Goal: Task Accomplishment & Management: Complete application form

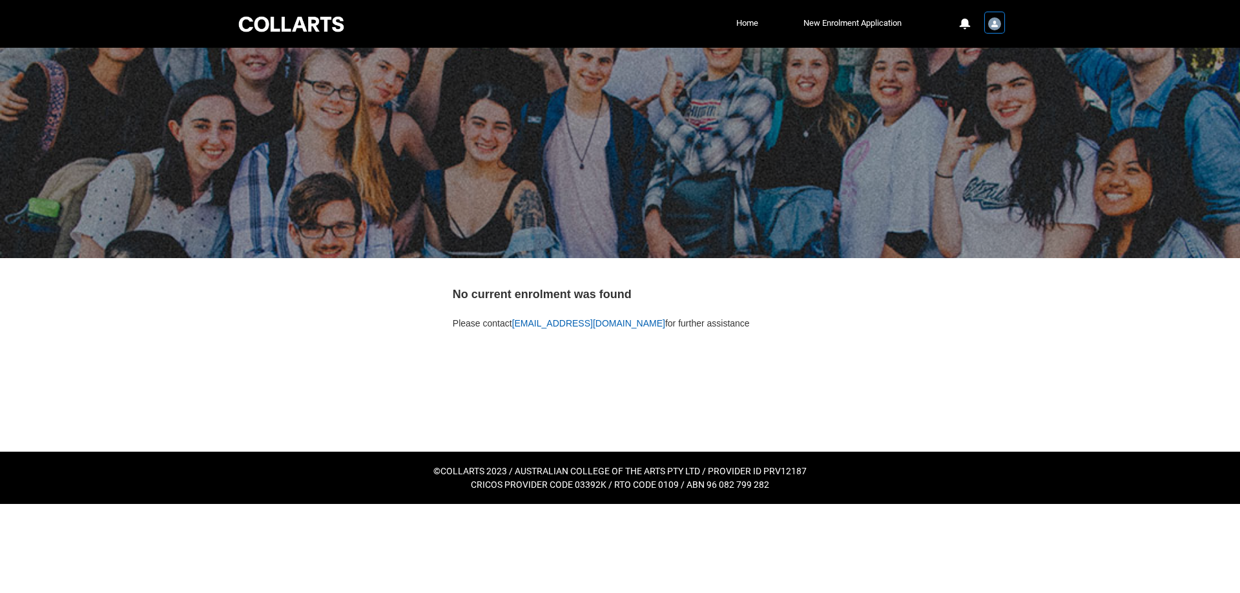
click at [997, 21] on img "User Profile Student.bcoulso.20230519" at bounding box center [994, 23] width 13 height 13
click at [739, 27] on link "Home" at bounding box center [747, 23] width 28 height 19
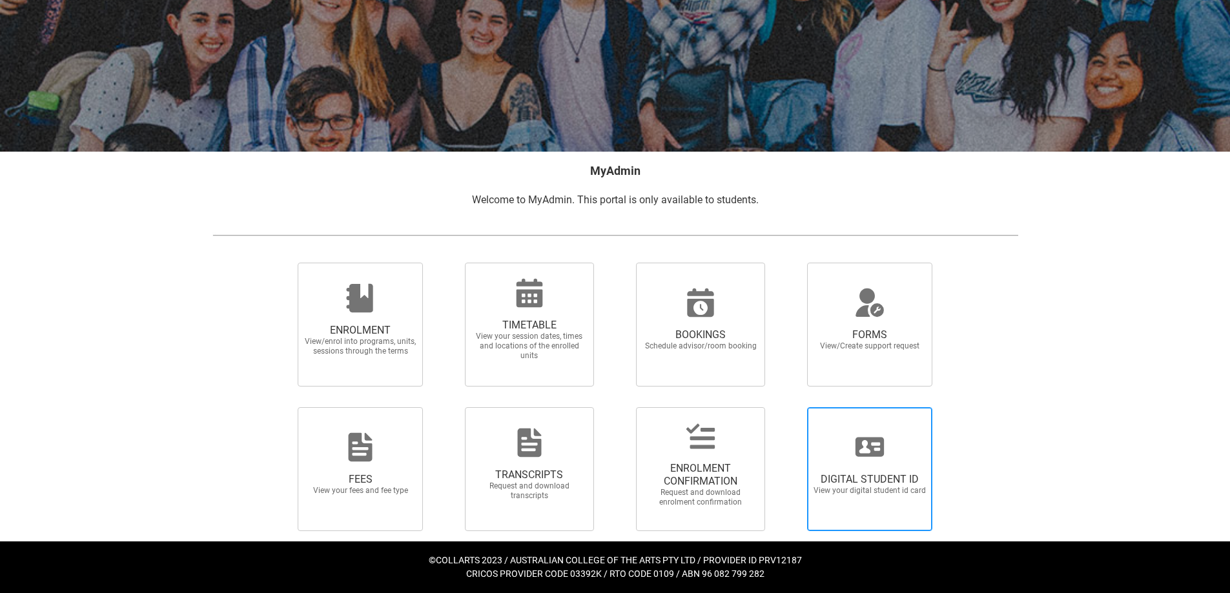
scroll to position [107, 0]
click at [887, 464] on span "DIGITAL STUDENT ID View your digital student id card" at bounding box center [870, 483] width 124 height 43
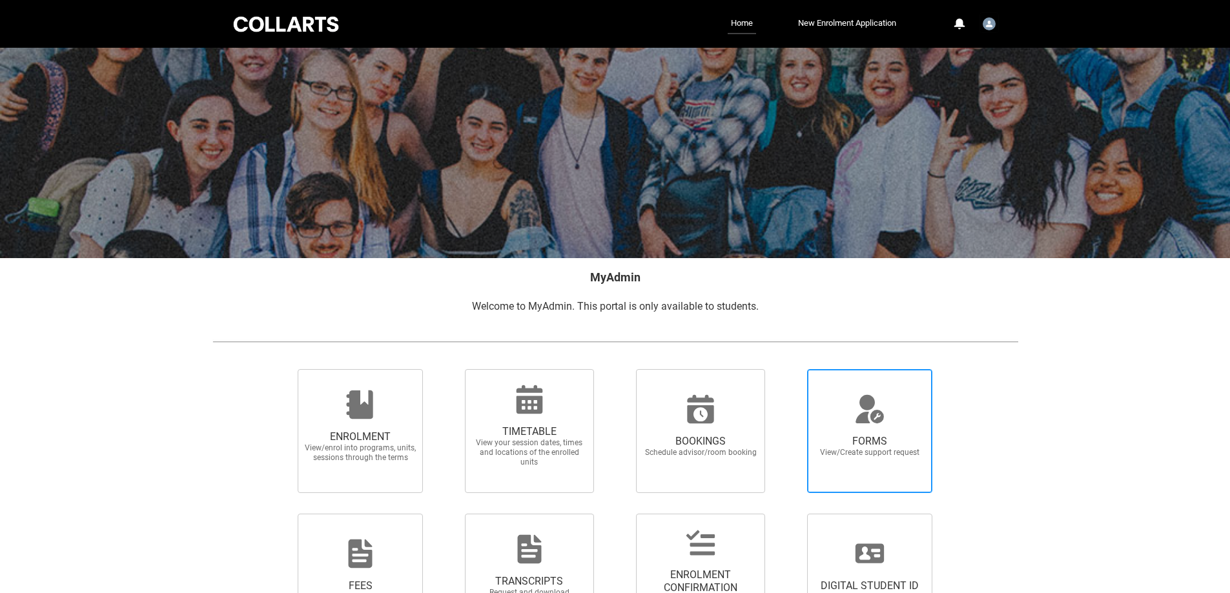
click at [890, 445] on span "FORMS" at bounding box center [870, 441] width 114 height 13
click at [791, 369] on input "FORMS View/Create support request" at bounding box center [791, 369] width 1 height 1
radio input "true"
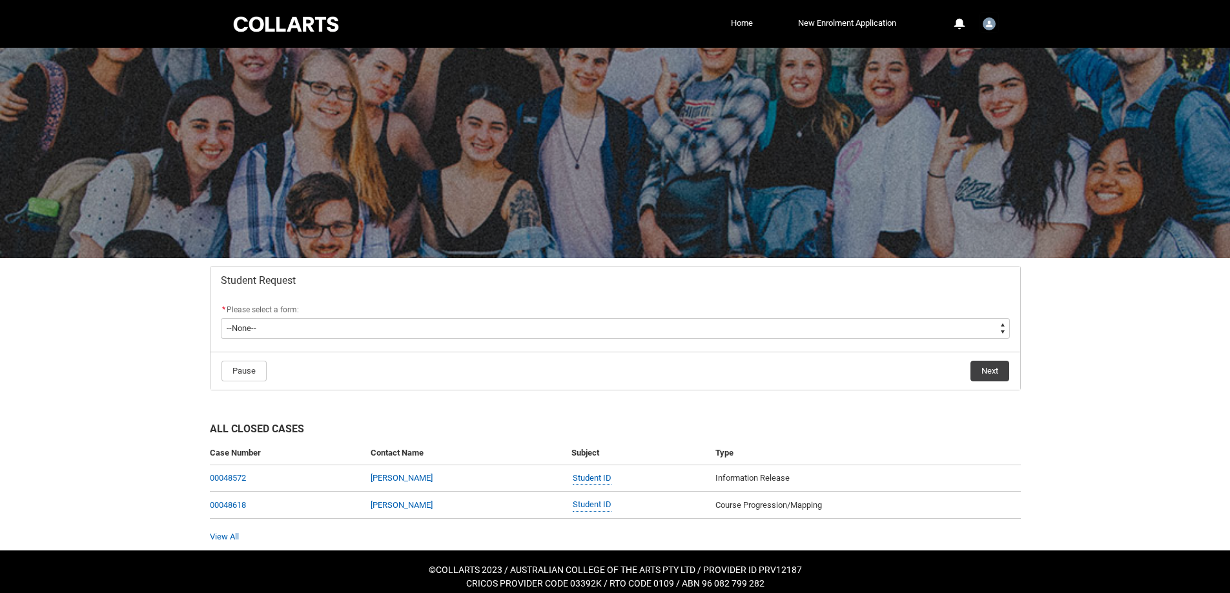
scroll to position [10, 0]
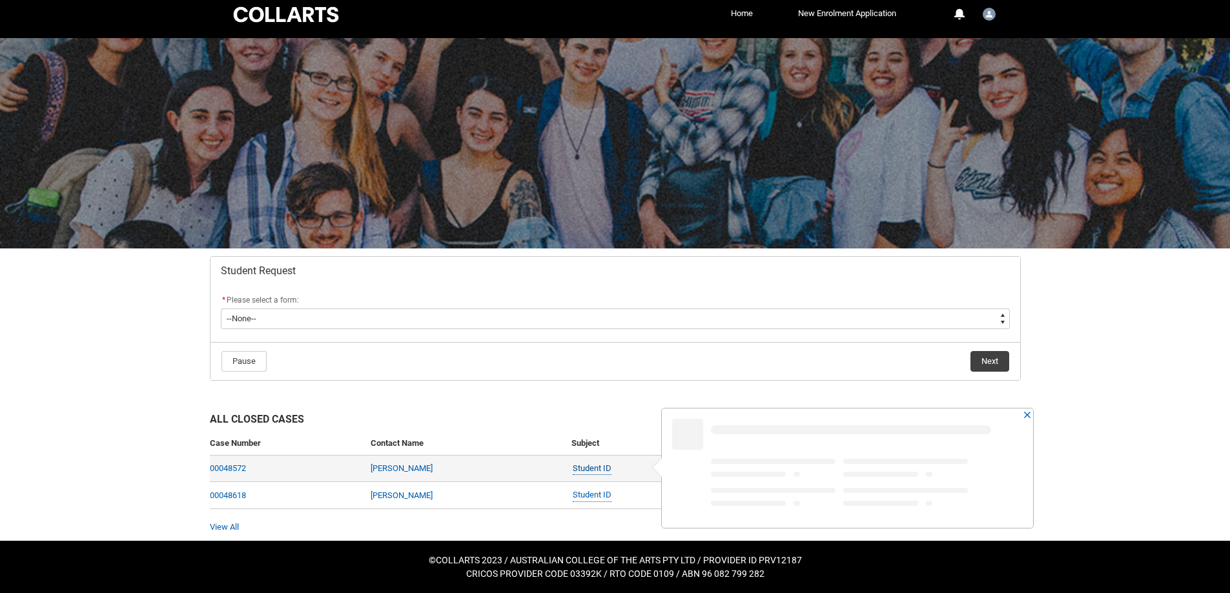
click at [611, 473] on link "Student ID" at bounding box center [592, 469] width 39 height 14
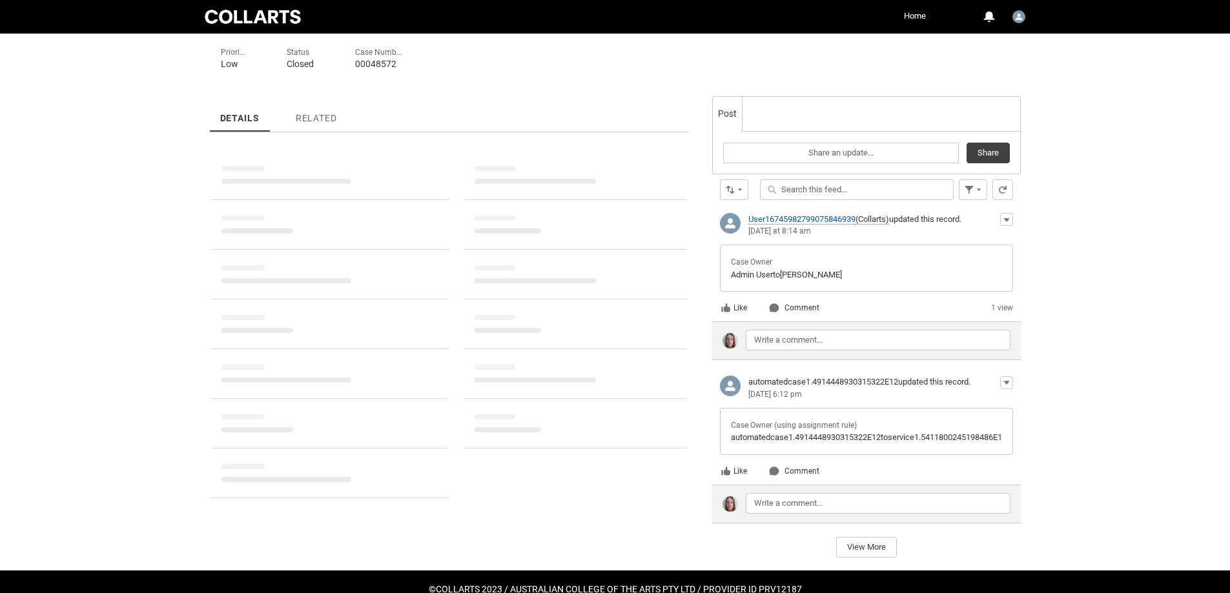
scroll to position [258, 0]
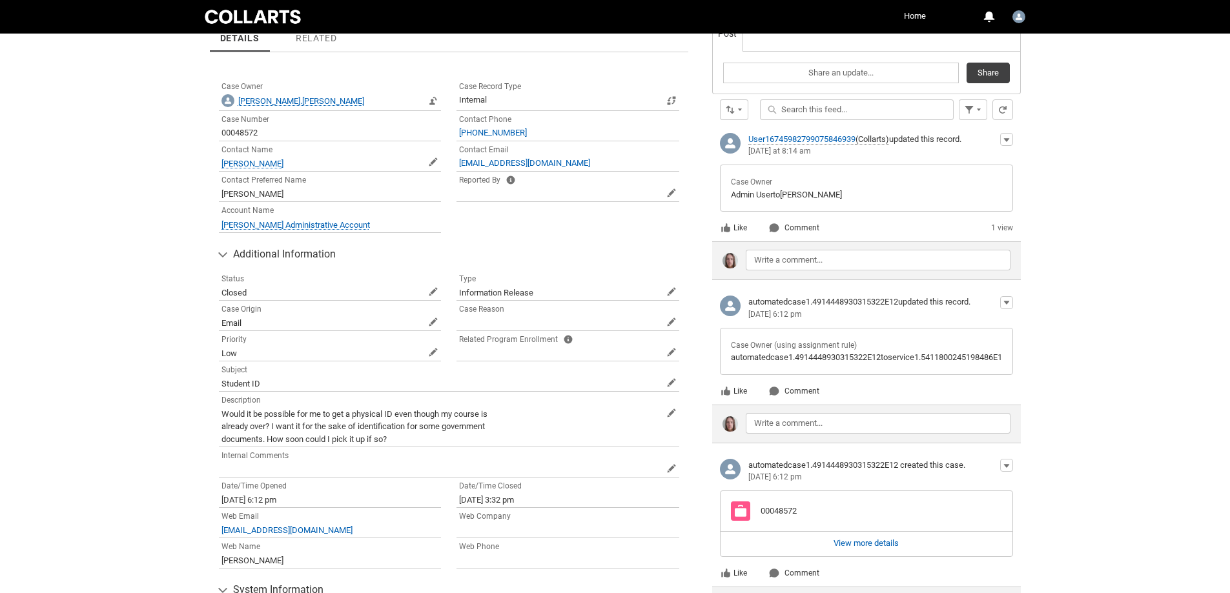
drag, startPoint x: 148, startPoint y: 390, endPoint x: 154, endPoint y: 407, distance: 17.8
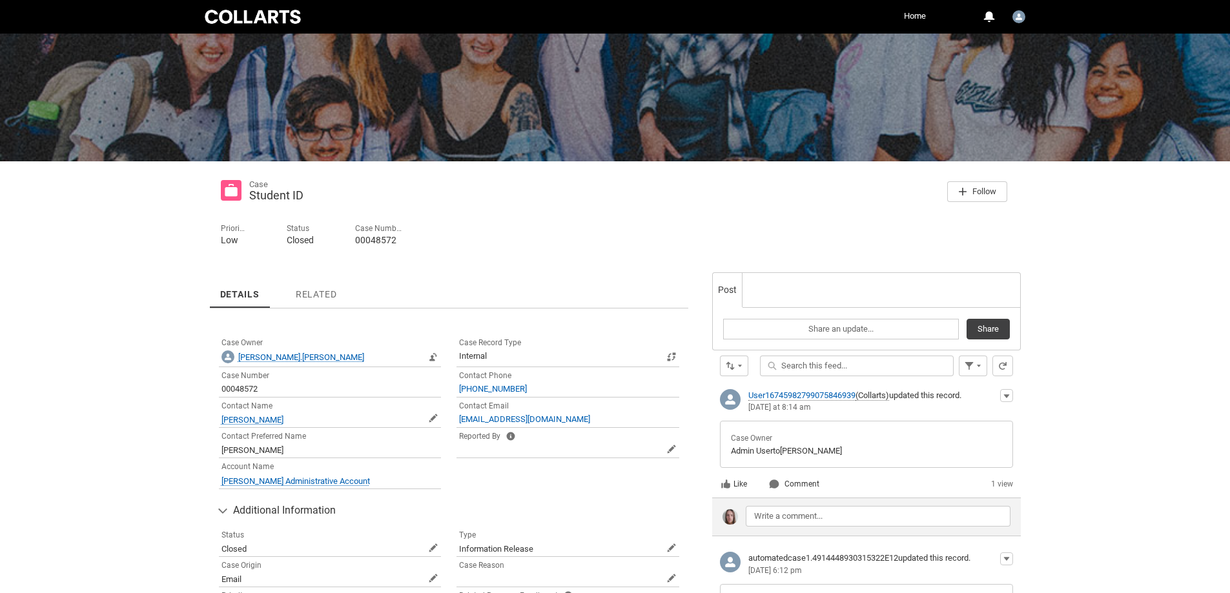
scroll to position [79, 0]
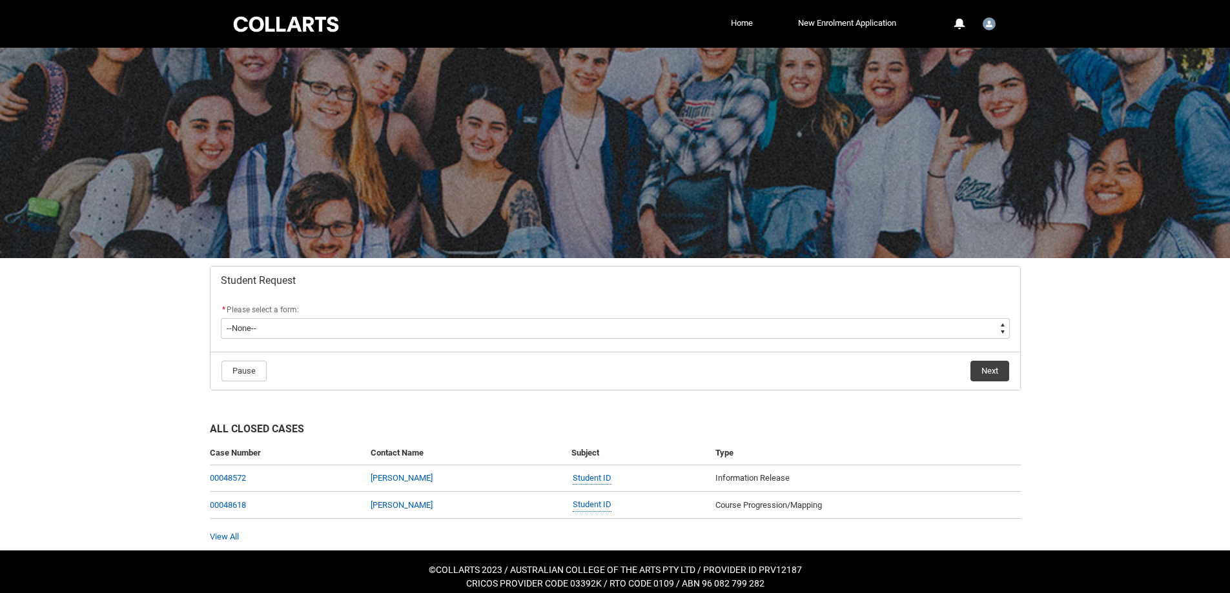
scroll to position [10, 0]
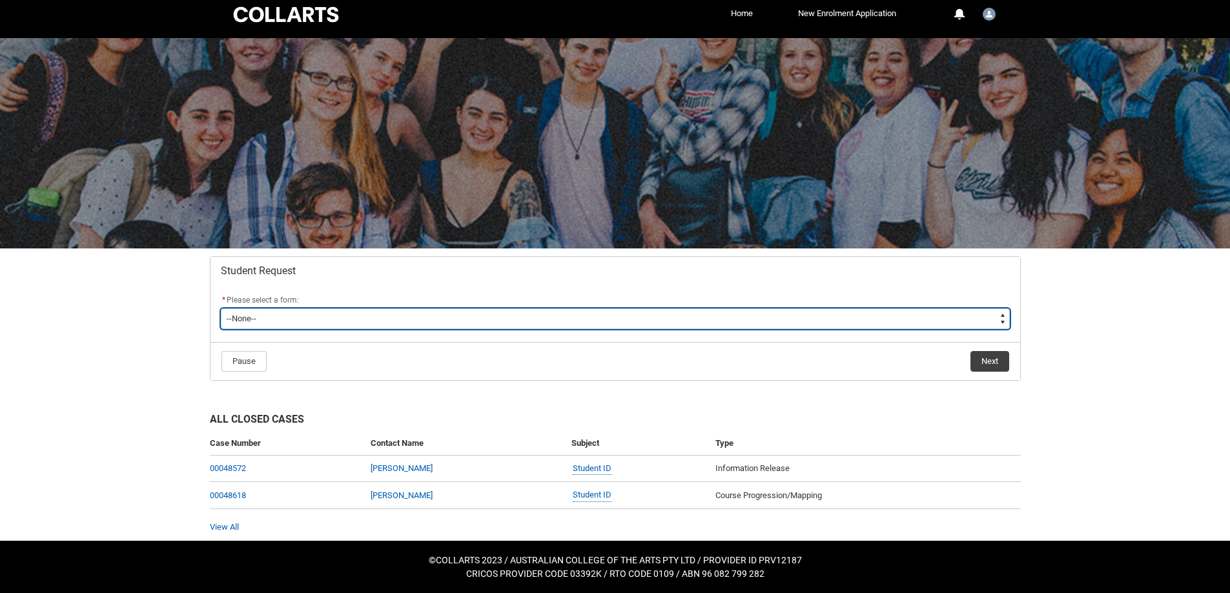
click at [304, 320] on select "--None-- Academic Transcript Application to Appeal Assignment Extension Change …" at bounding box center [615, 319] width 789 height 21
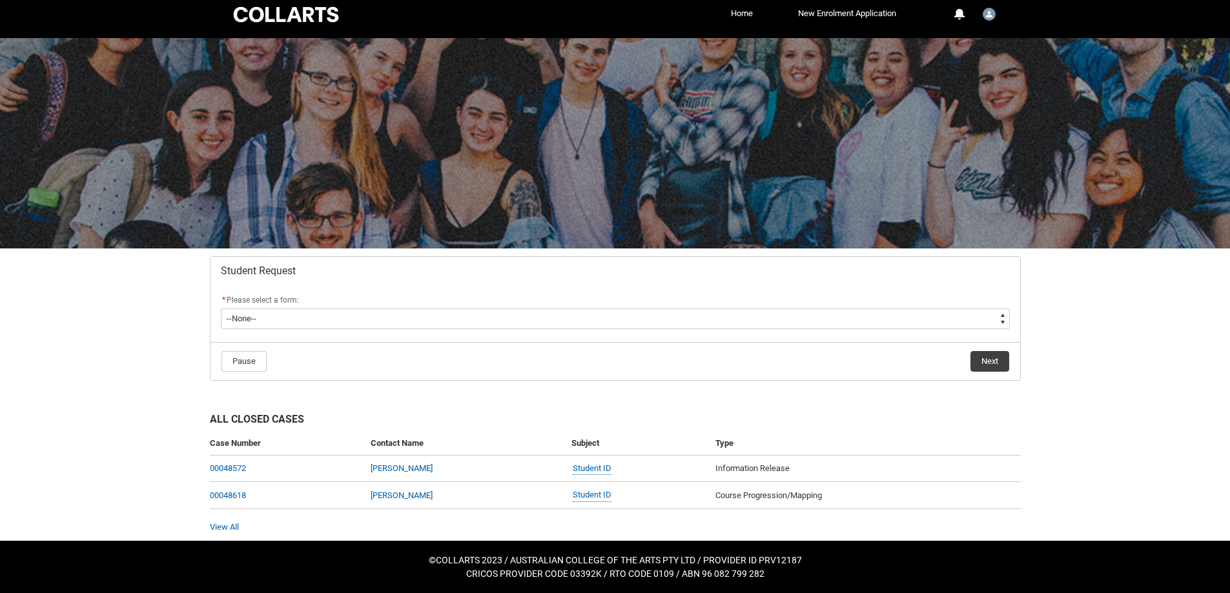
click at [154, 341] on div "Skip to Main Content Collarts Education Community Home New Enrolment Applicatio…" at bounding box center [615, 291] width 1230 height 603
click at [332, 8] on div at bounding box center [286, 15] width 110 height 20
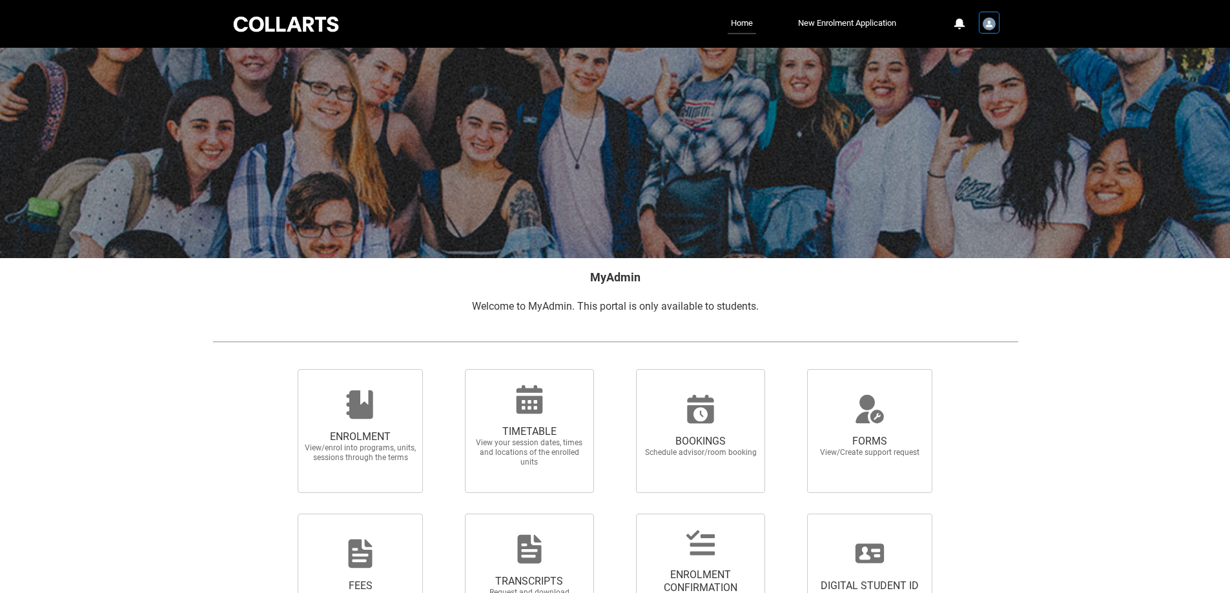
click at [992, 19] on img "User Profile Student.bcoulso.20230519" at bounding box center [989, 23] width 13 height 13
click at [970, 60] on link "Profile" at bounding box center [967, 55] width 61 height 22
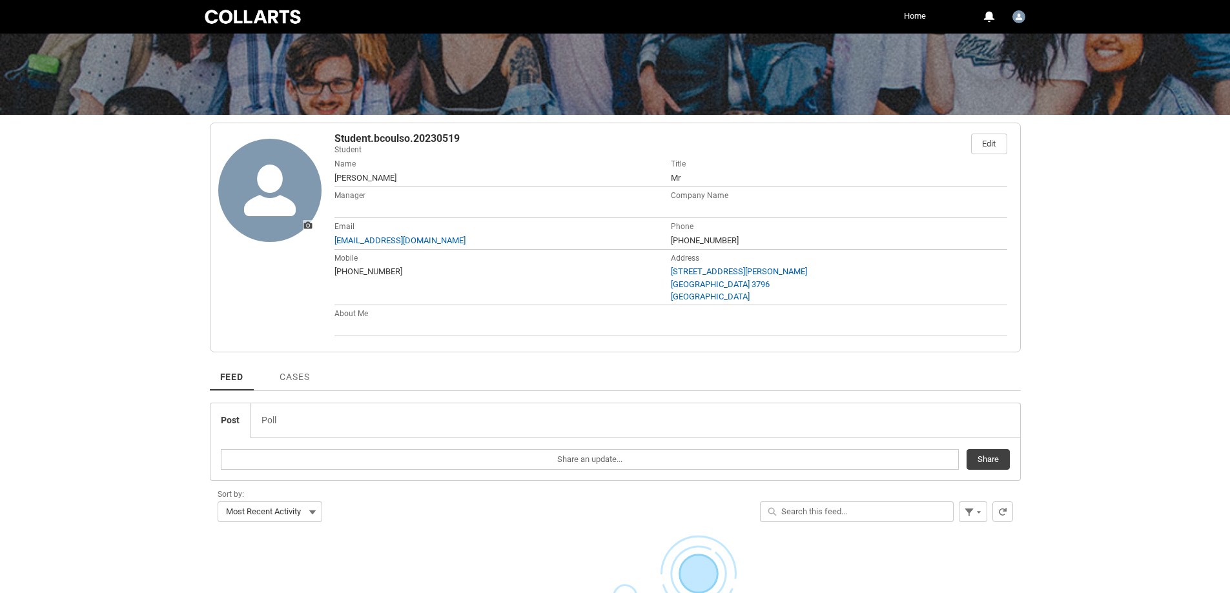
scroll to position [129, 0]
